Goal: Task Accomplishment & Management: Manage account settings

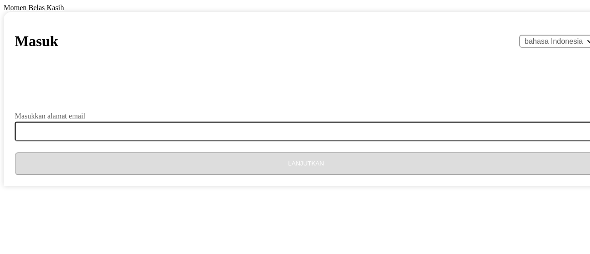
select select "id"
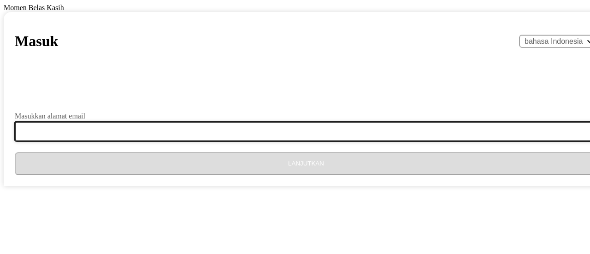
click at [261, 141] on input "Masukkan alamat email" at bounding box center [312, 131] width 594 height 19
type input "[EMAIL_ADDRESS][DOMAIN_NAME]"
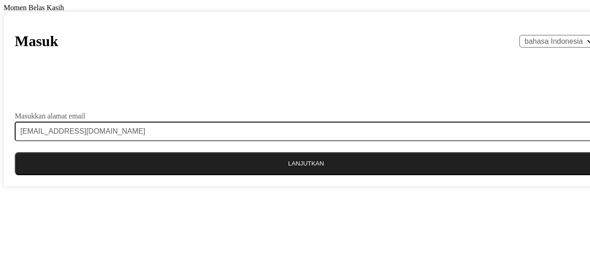
click at [272, 175] on button "Lanjutkan" at bounding box center [306, 163] width 582 height 23
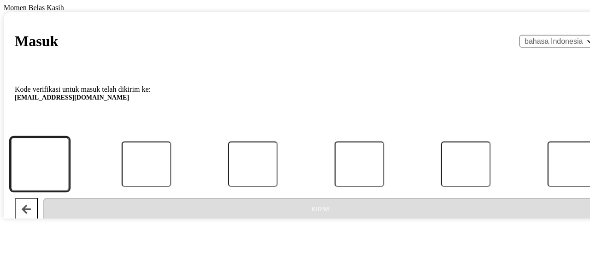
click at [69, 186] on input "Kode" at bounding box center [39, 164] width 59 height 54
type input "6"
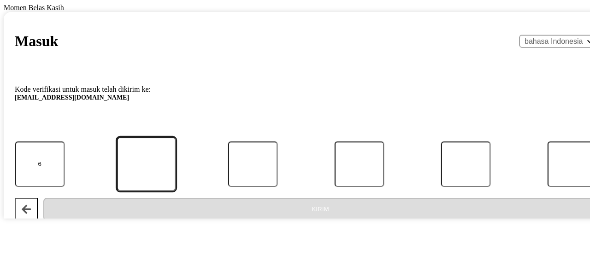
type input "8"
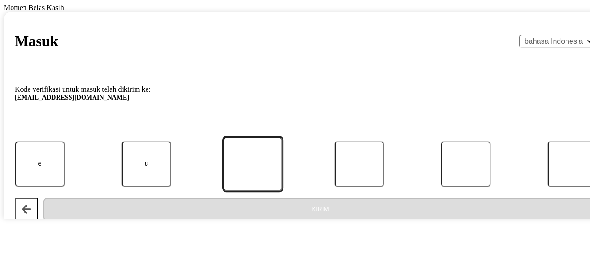
type input "1"
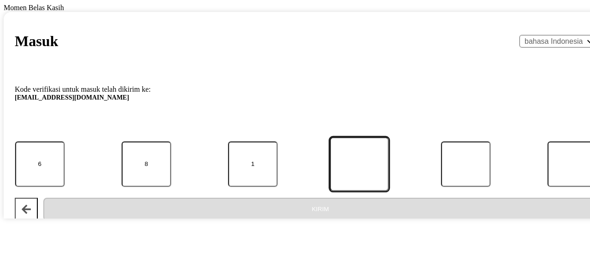
type input "3"
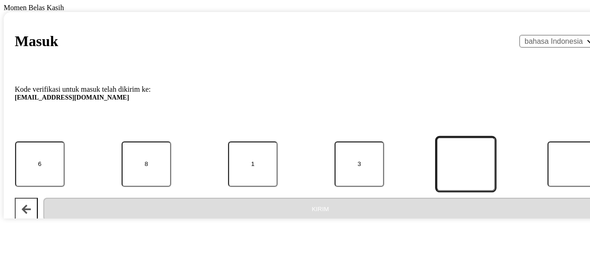
type input "2"
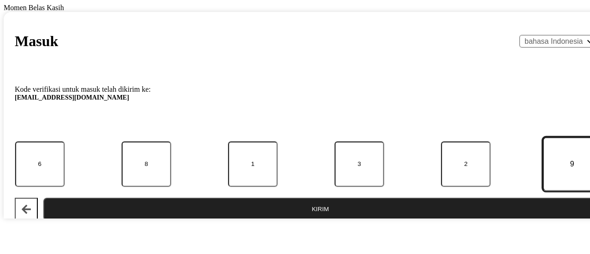
type input "9"
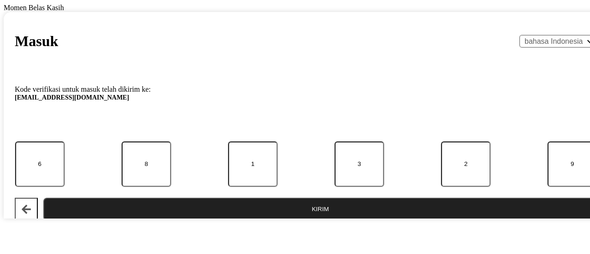
click at [252, 214] on button "Kirim" at bounding box center [320, 209] width 554 height 23
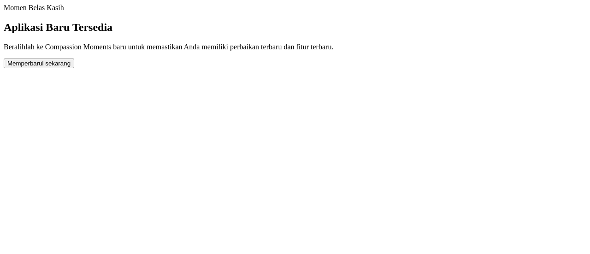
click at [74, 68] on button "Memperbarui sekarang" at bounding box center [39, 64] width 71 height 10
